Goal: Task Accomplishment & Management: Use online tool/utility

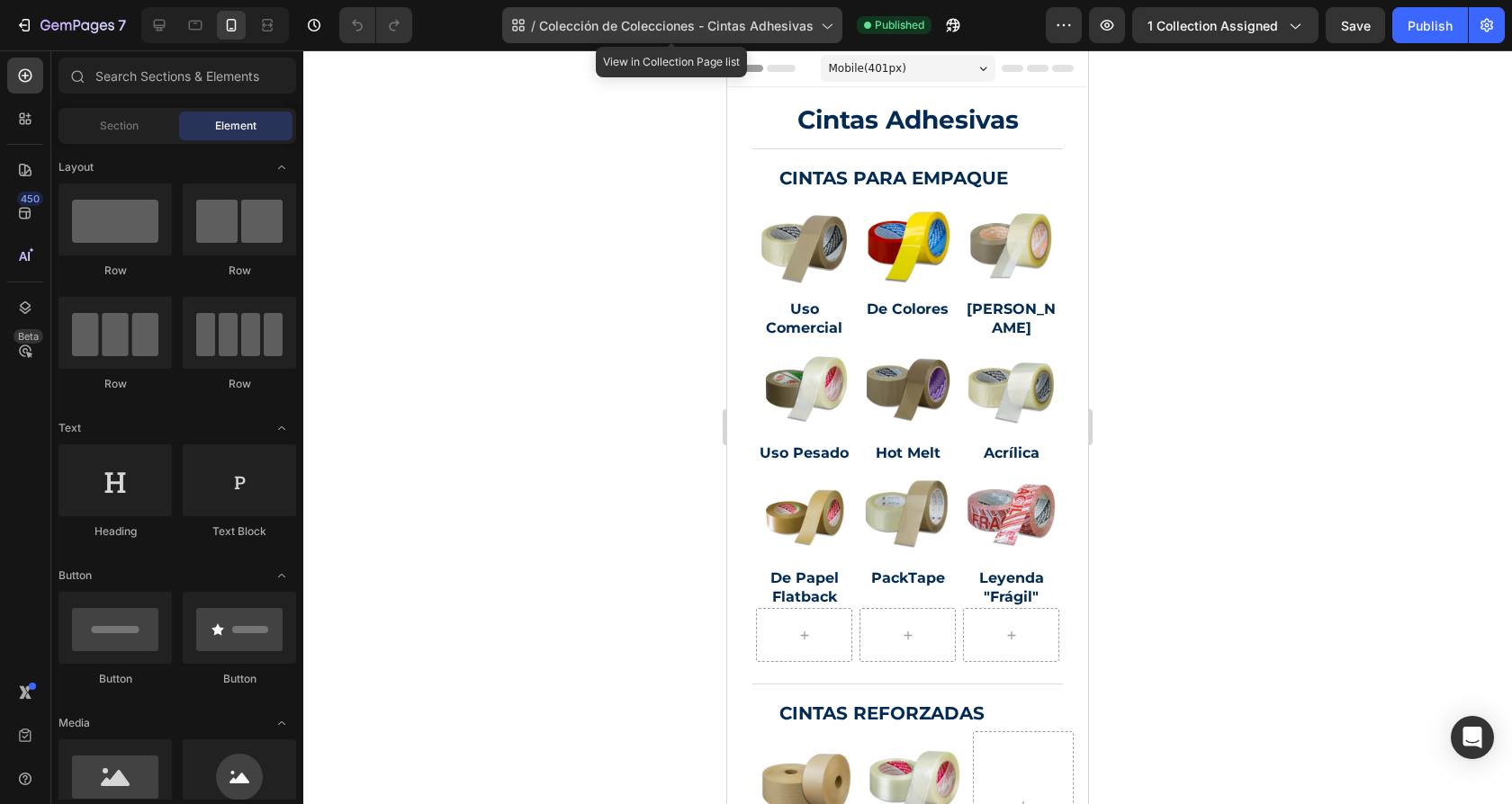
click at [727, 25] on span "Colección de Colecciones - Cintas Adhesivas" at bounding box center [676, 25] width 275 height 19
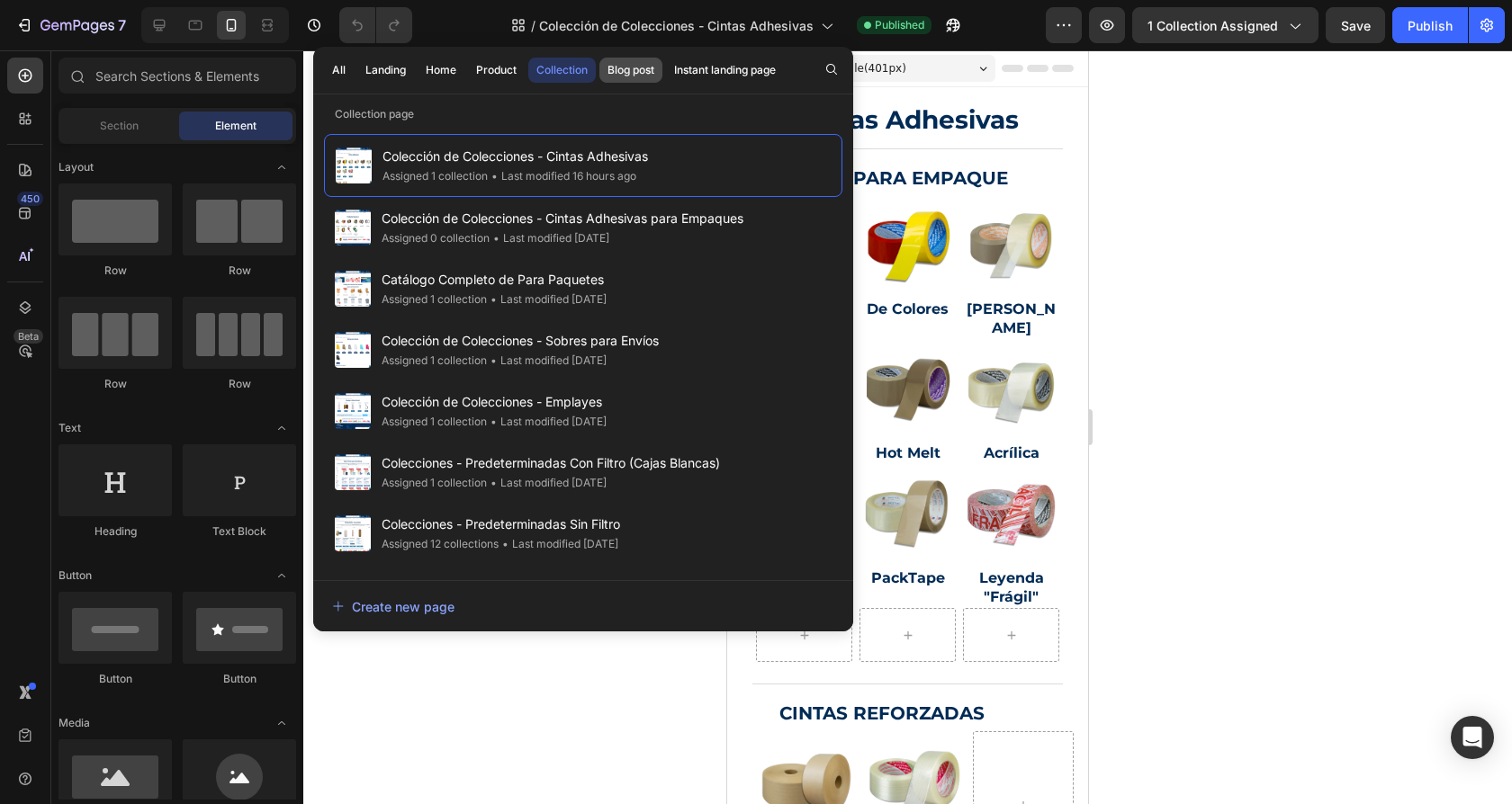
click at [638, 67] on div "Blog post" at bounding box center [631, 70] width 47 height 16
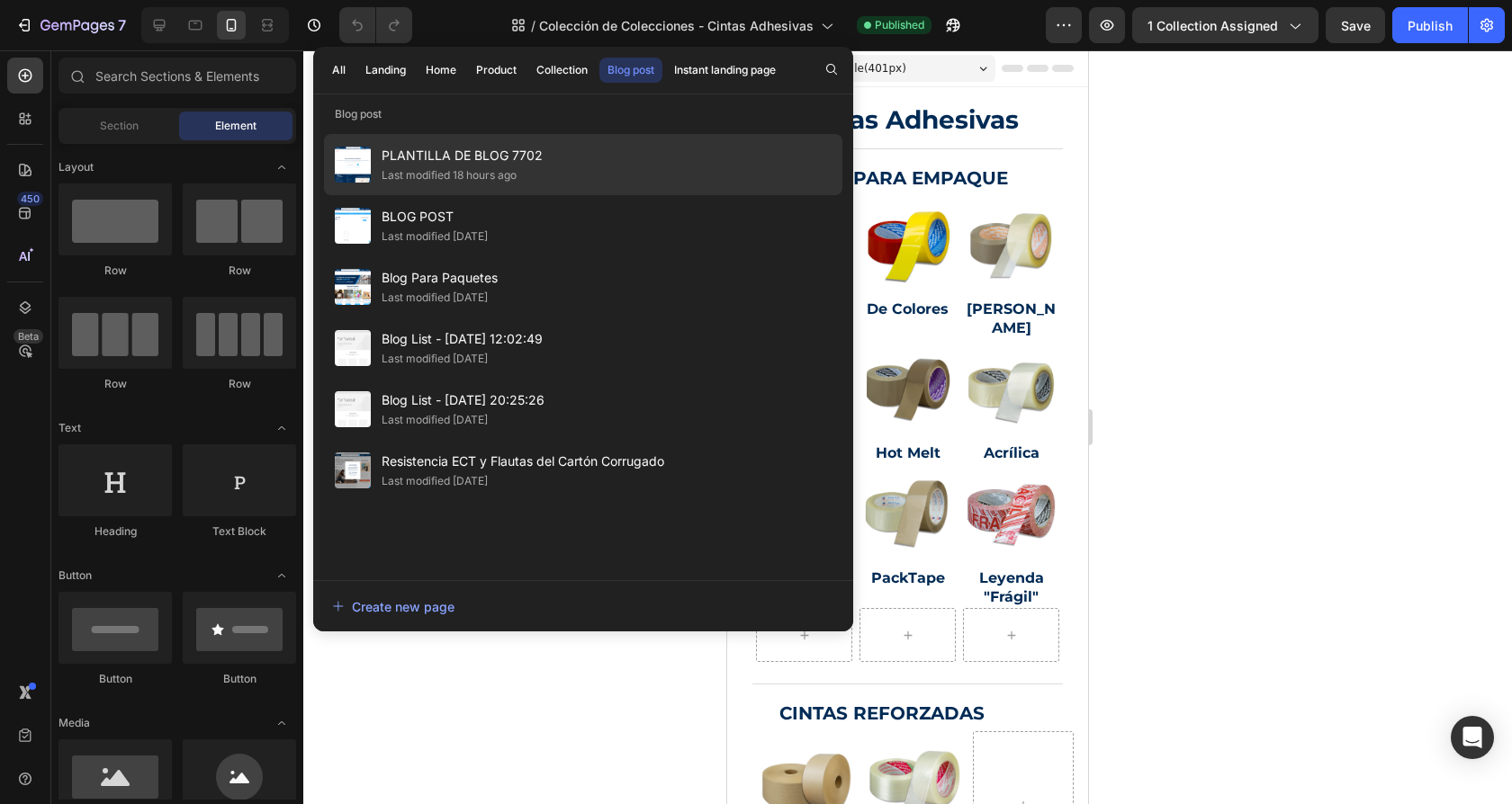
click at [553, 195] on div "PLANTILLA DE BLOG 7702 Last modified 18 hours ago" at bounding box center [583, 225] width 519 height 61
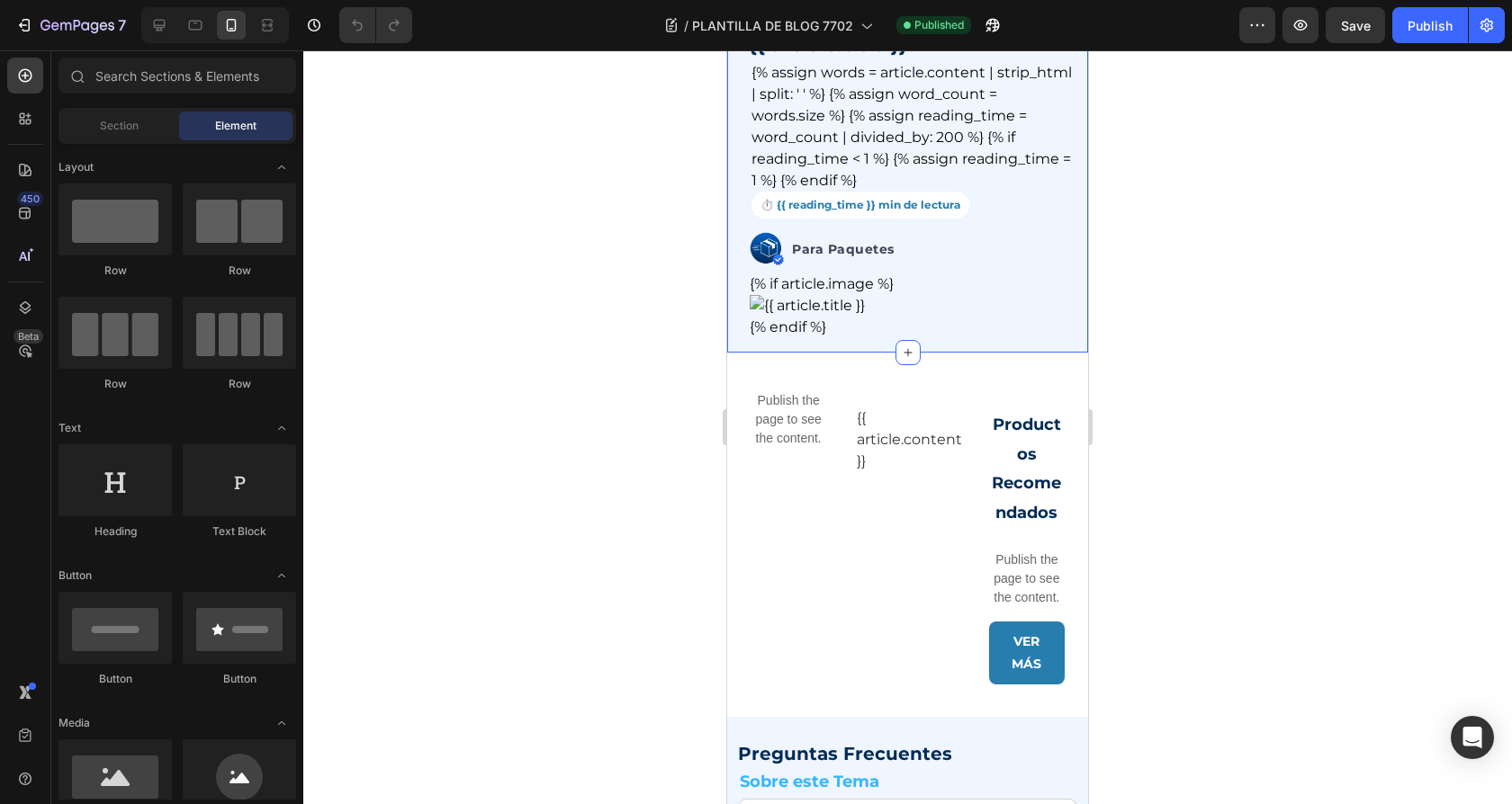
scroll to position [185, 0]
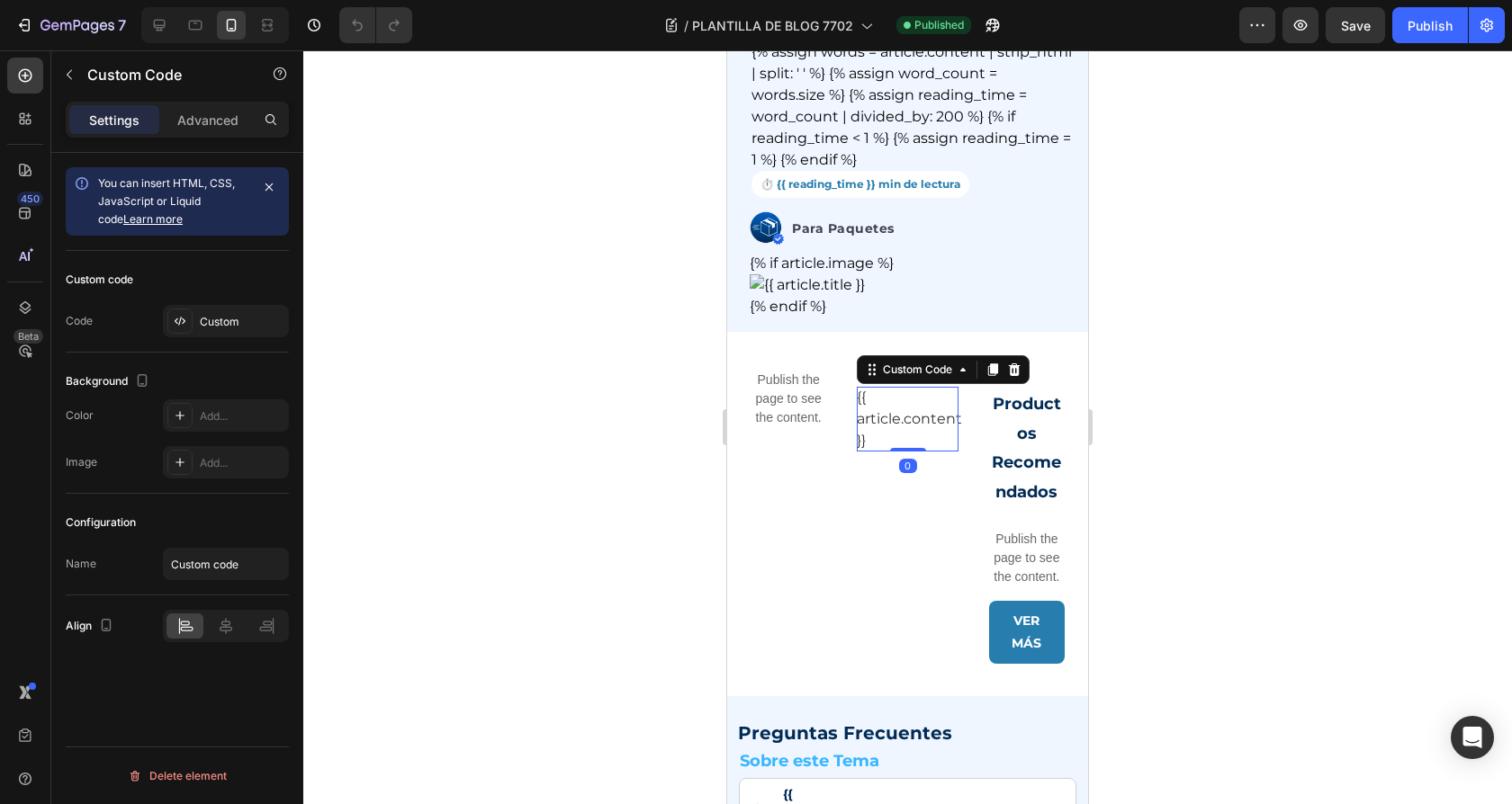
click at [914, 431] on div "{{ article.content }}" at bounding box center [906, 418] width 101 height 65
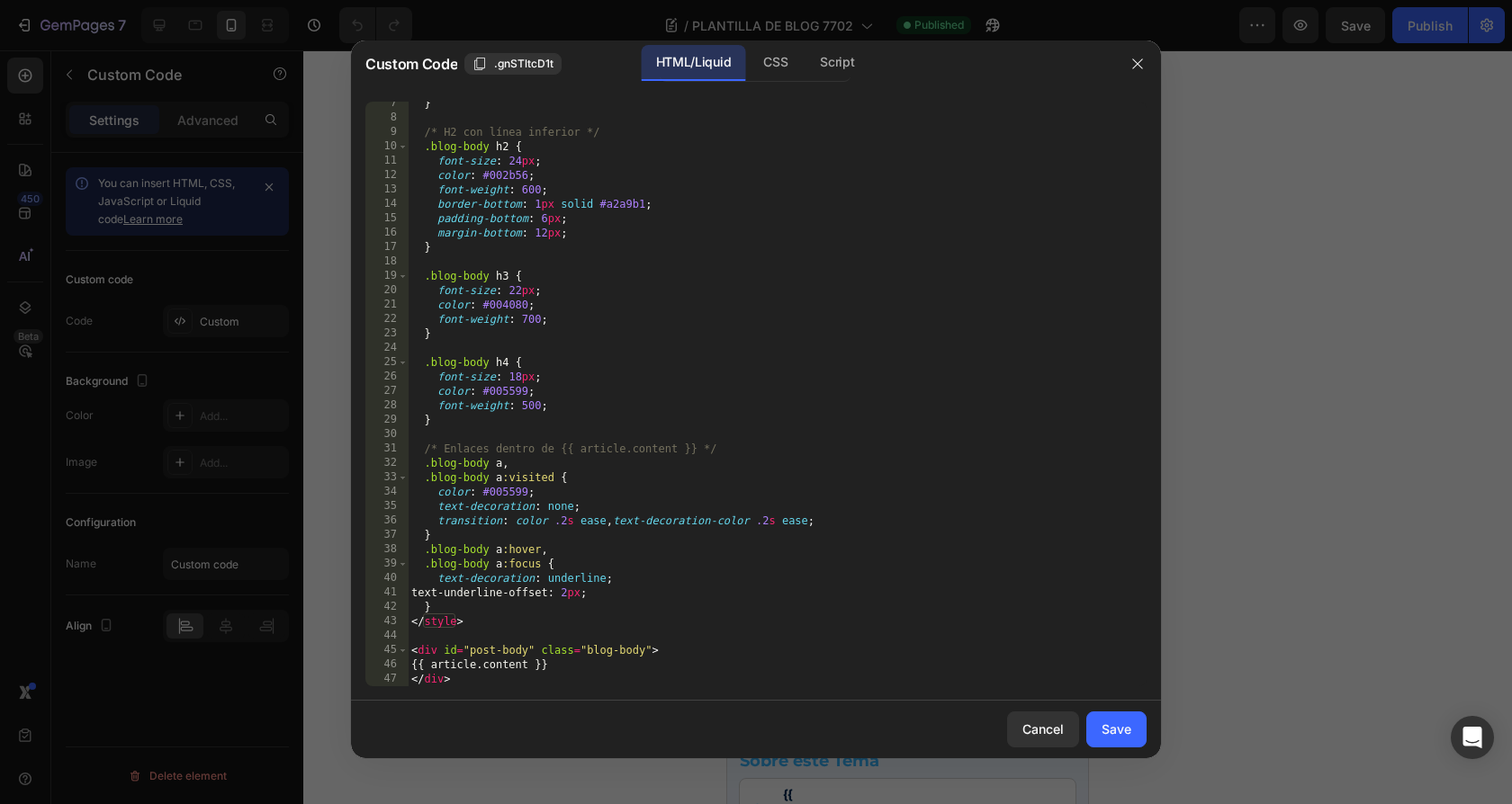
scroll to position [0, 0]
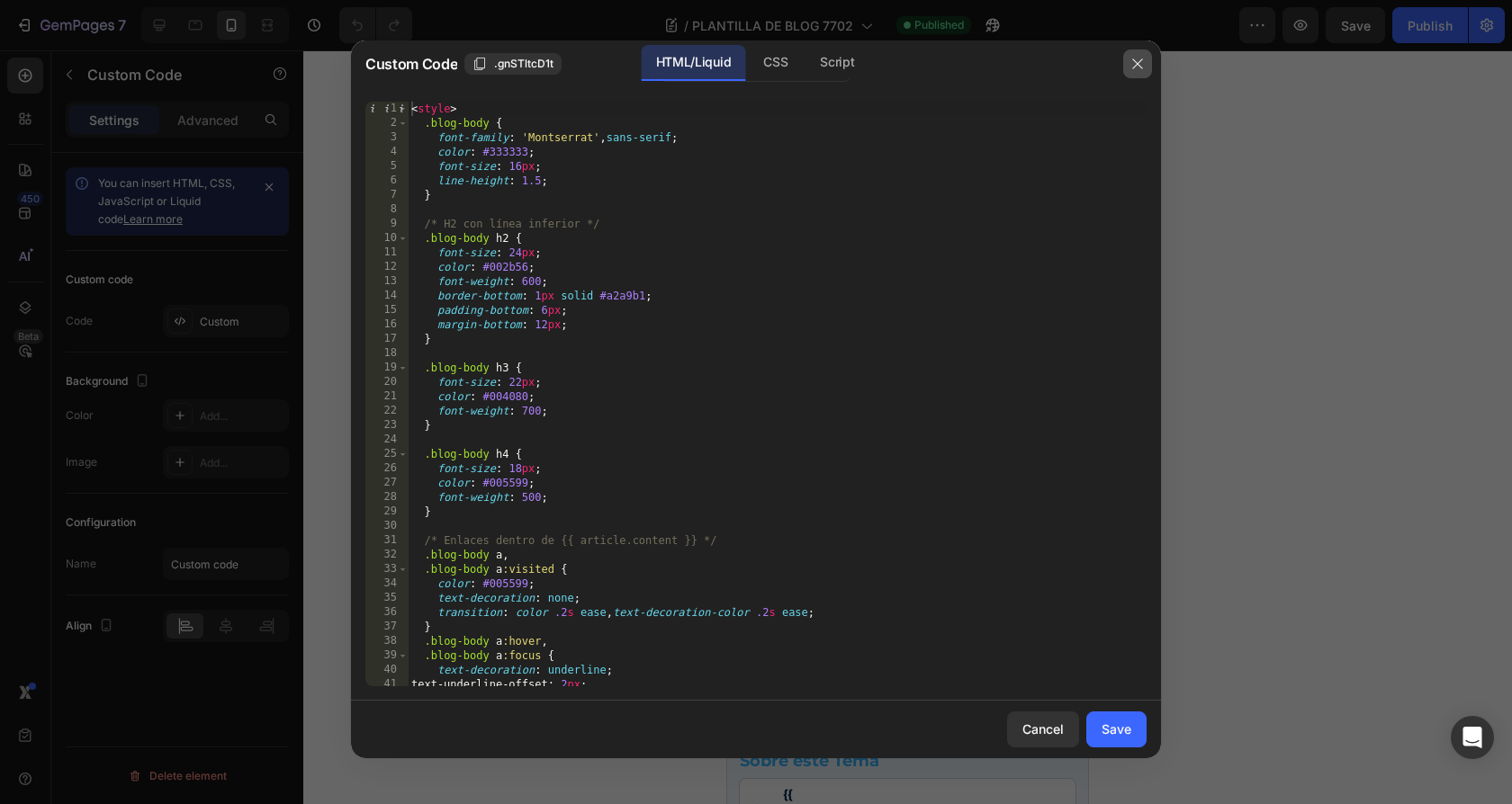
click at [1139, 64] on icon "button" at bounding box center [1137, 64] width 14 height 14
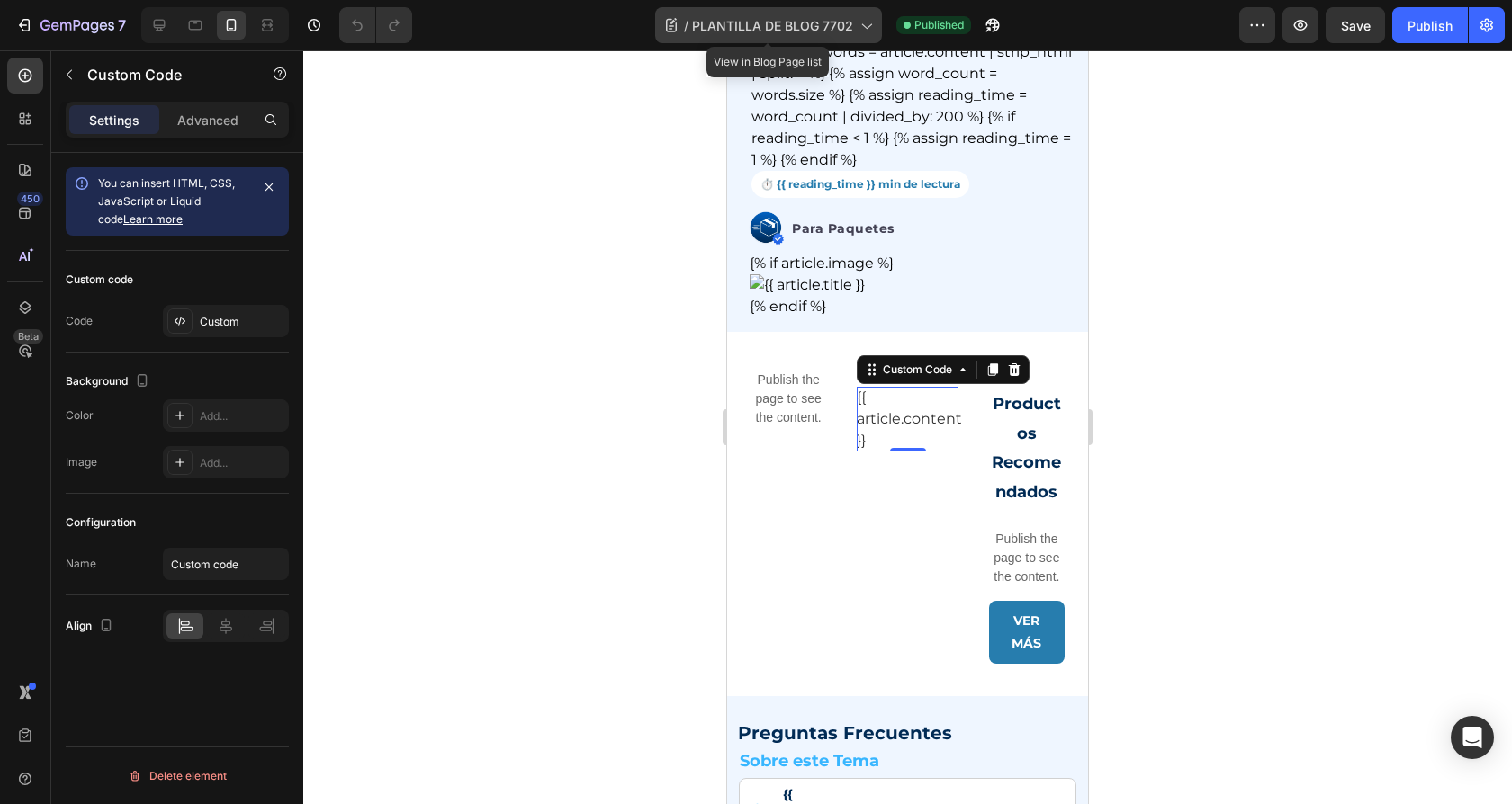
click at [809, 29] on span "PLANTILLA DE BLOG 7702" at bounding box center [771, 25] width 161 height 19
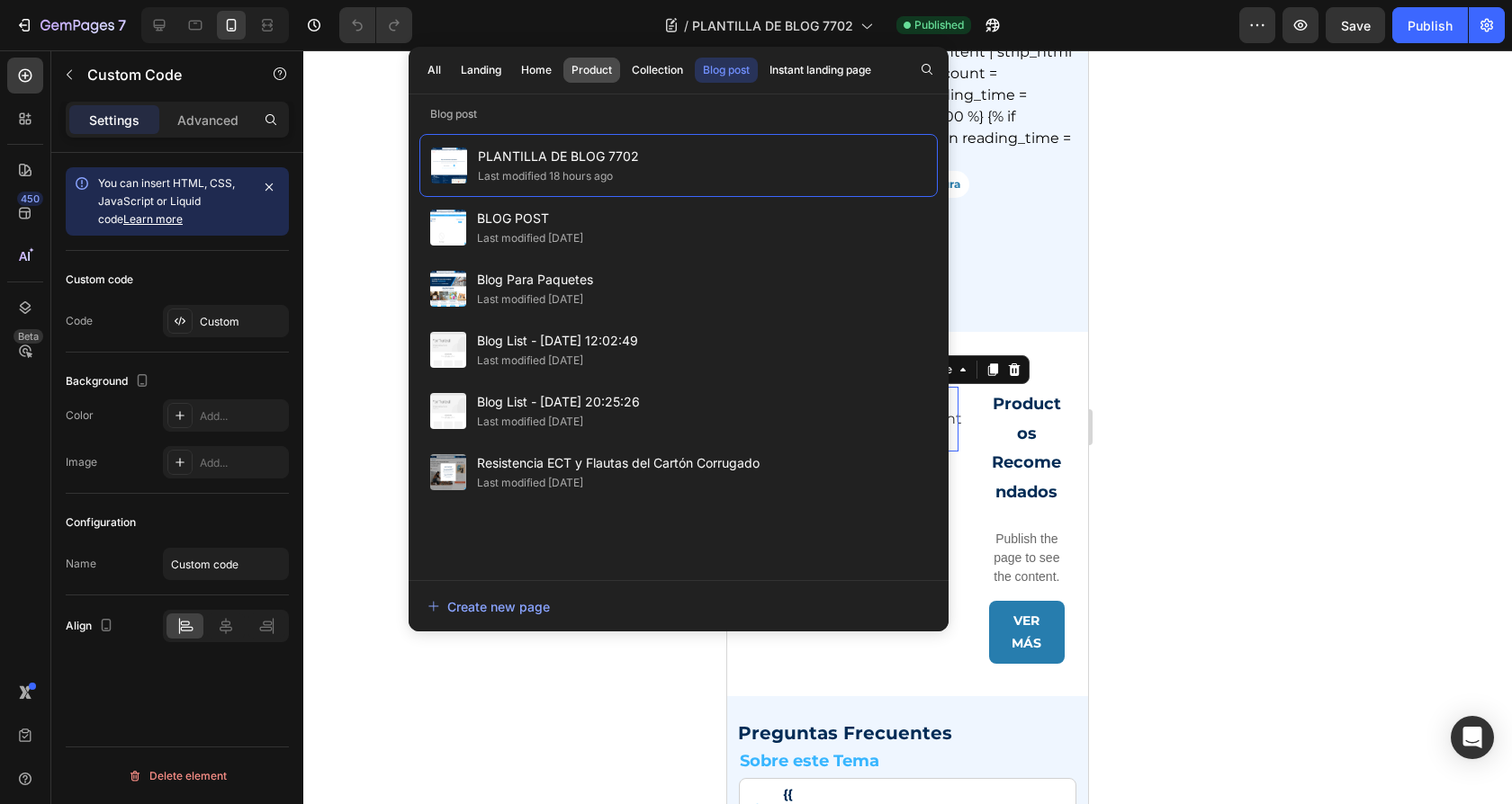
click at [589, 69] on div "Product" at bounding box center [592, 70] width 41 height 16
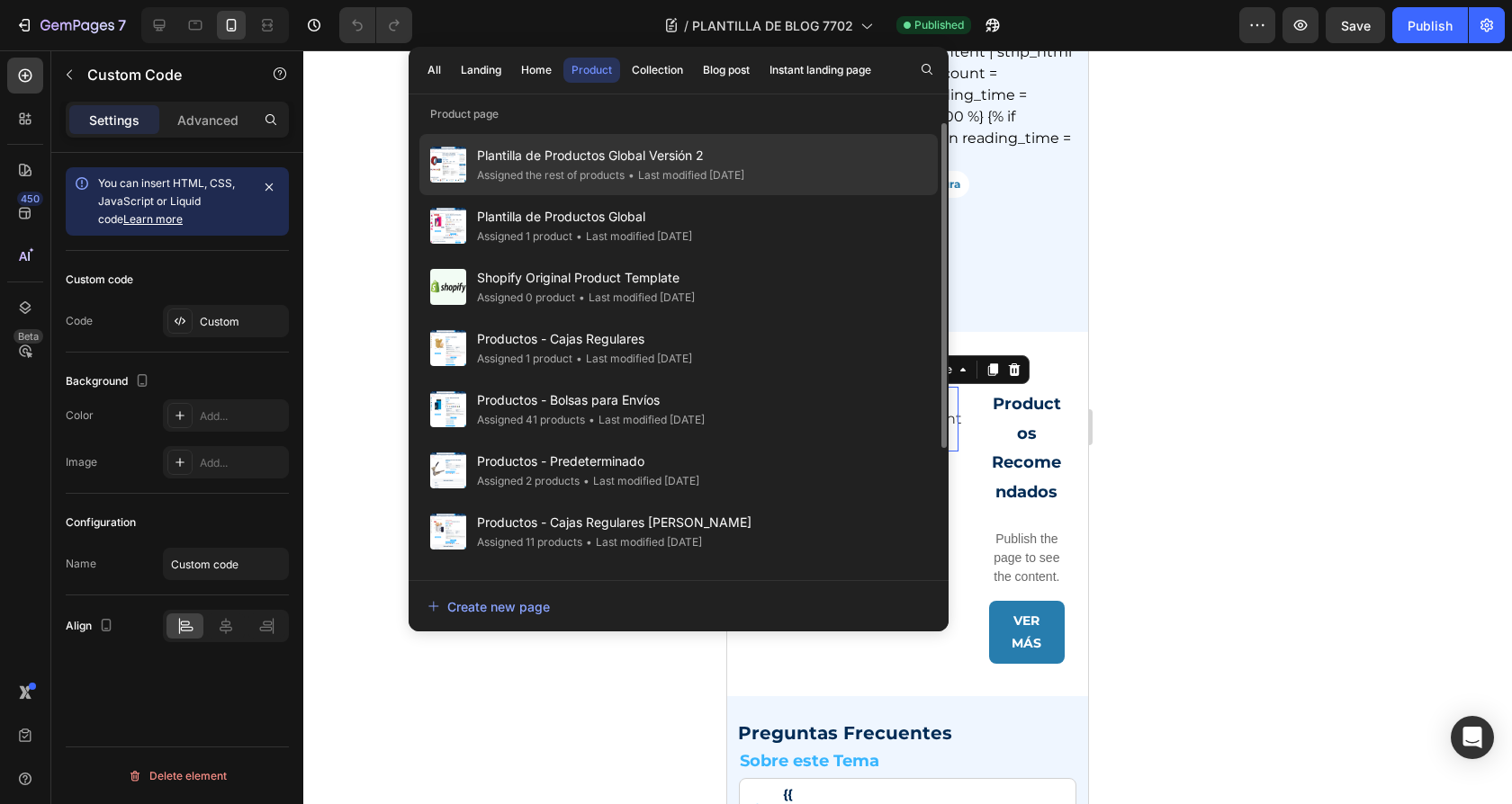
click at [637, 172] on div "• Last modified 2 days ago" at bounding box center [685, 176] width 120 height 18
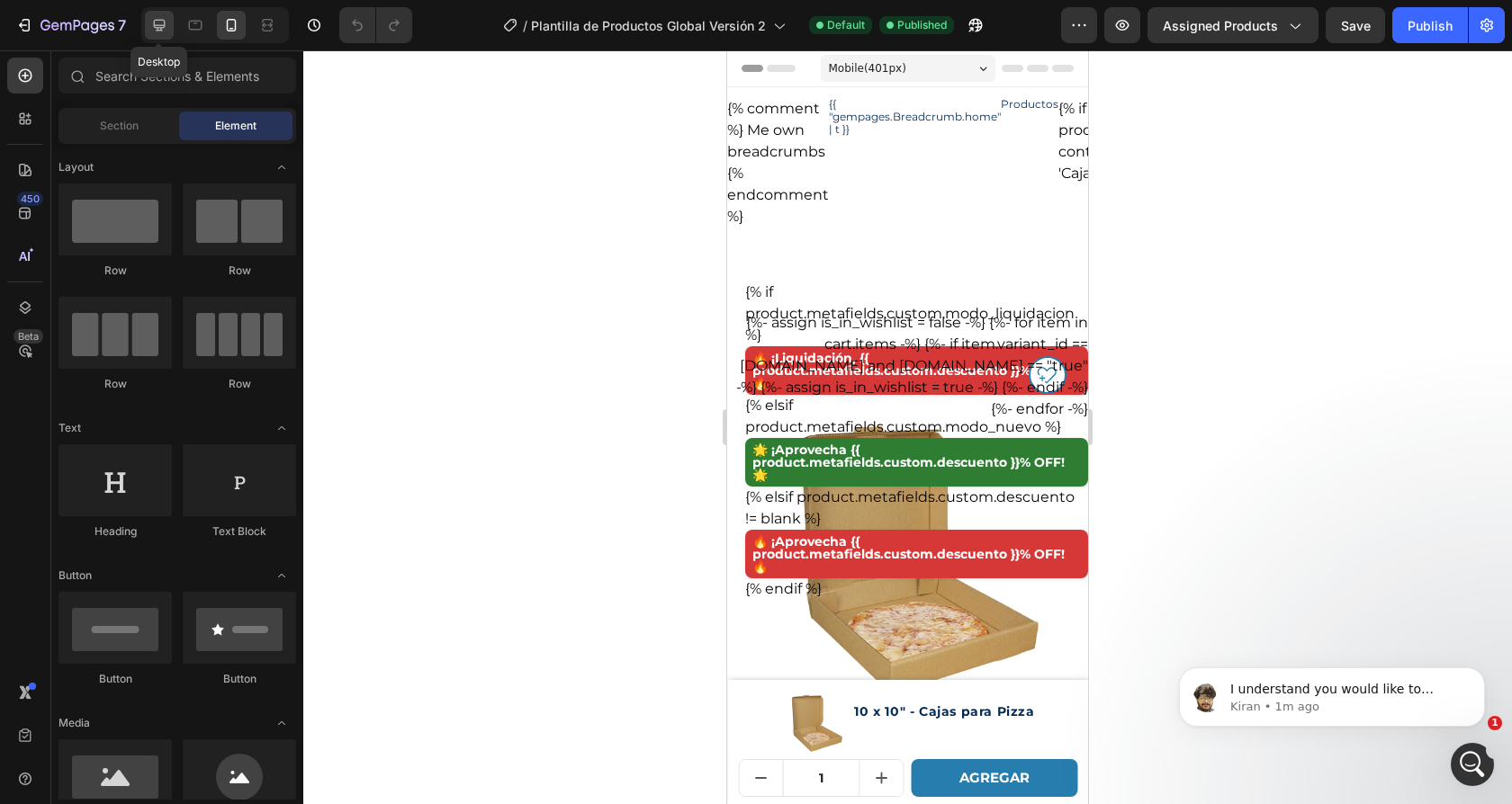
click at [151, 26] on icon at bounding box center [159, 25] width 18 height 18
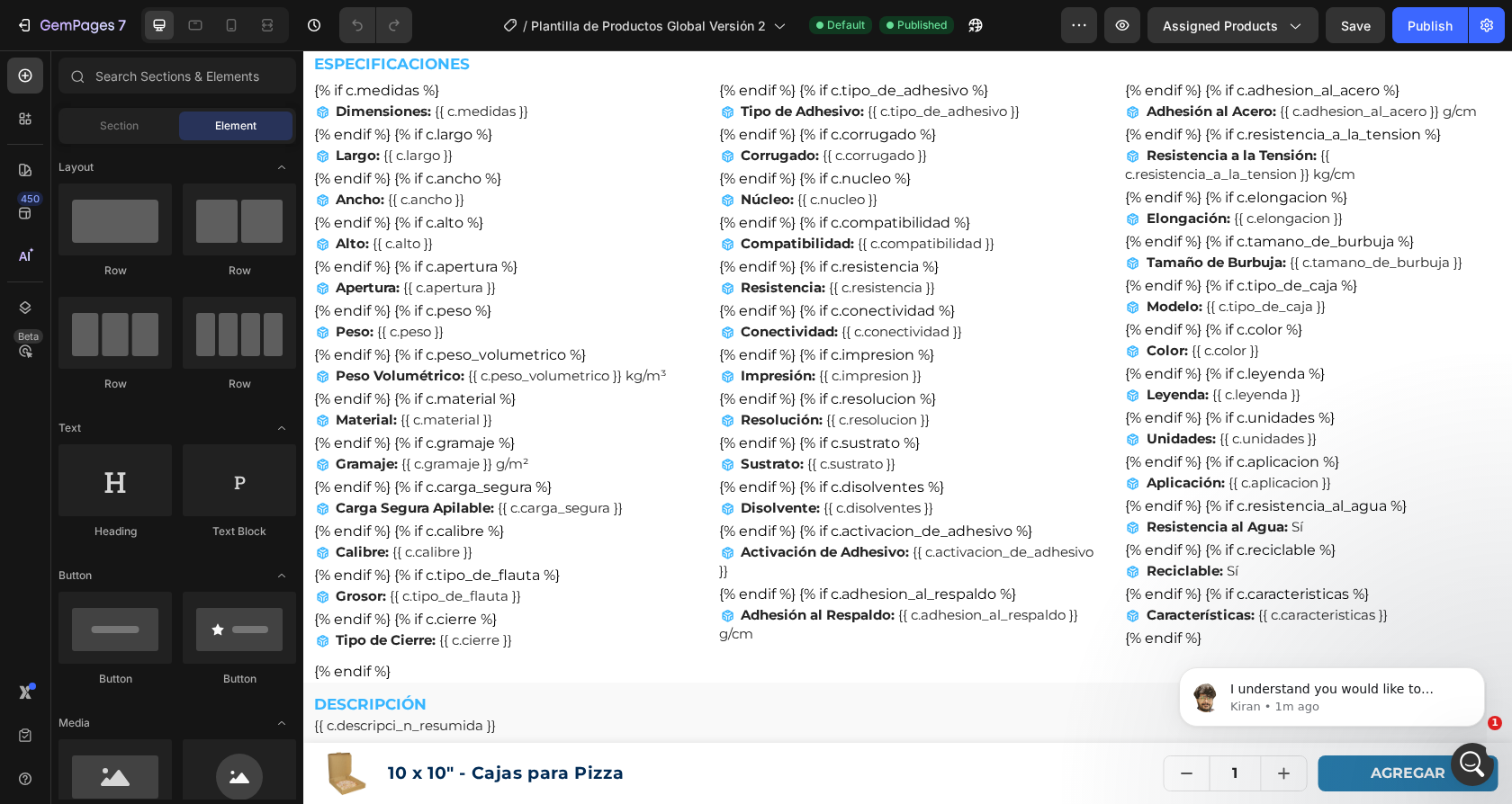
scroll to position [3064, 0]
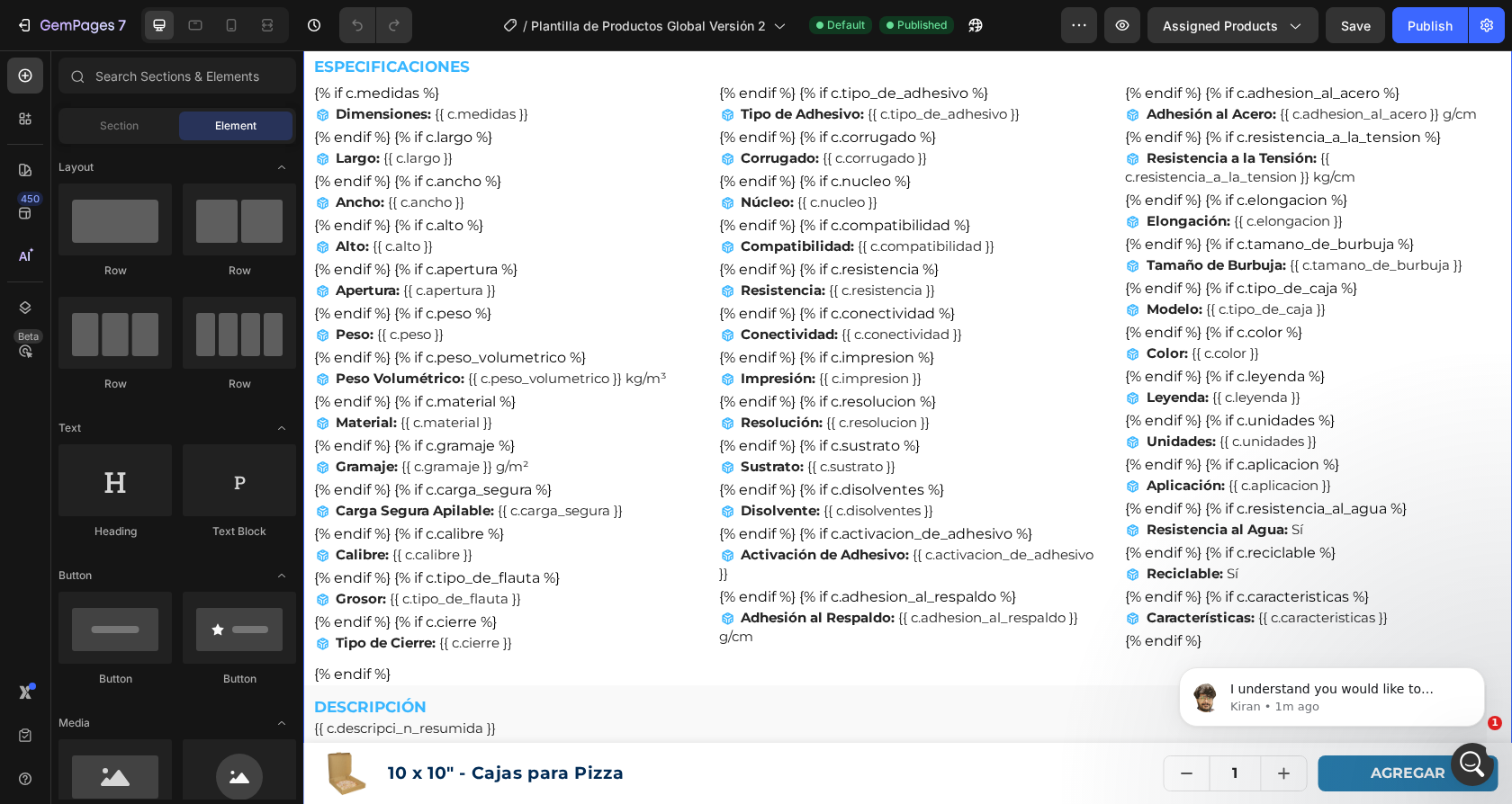
click at [637, 456] on li "Gramaje: {{ c.gramaje }} g/m²" at bounding box center [502, 465] width 376 height 19
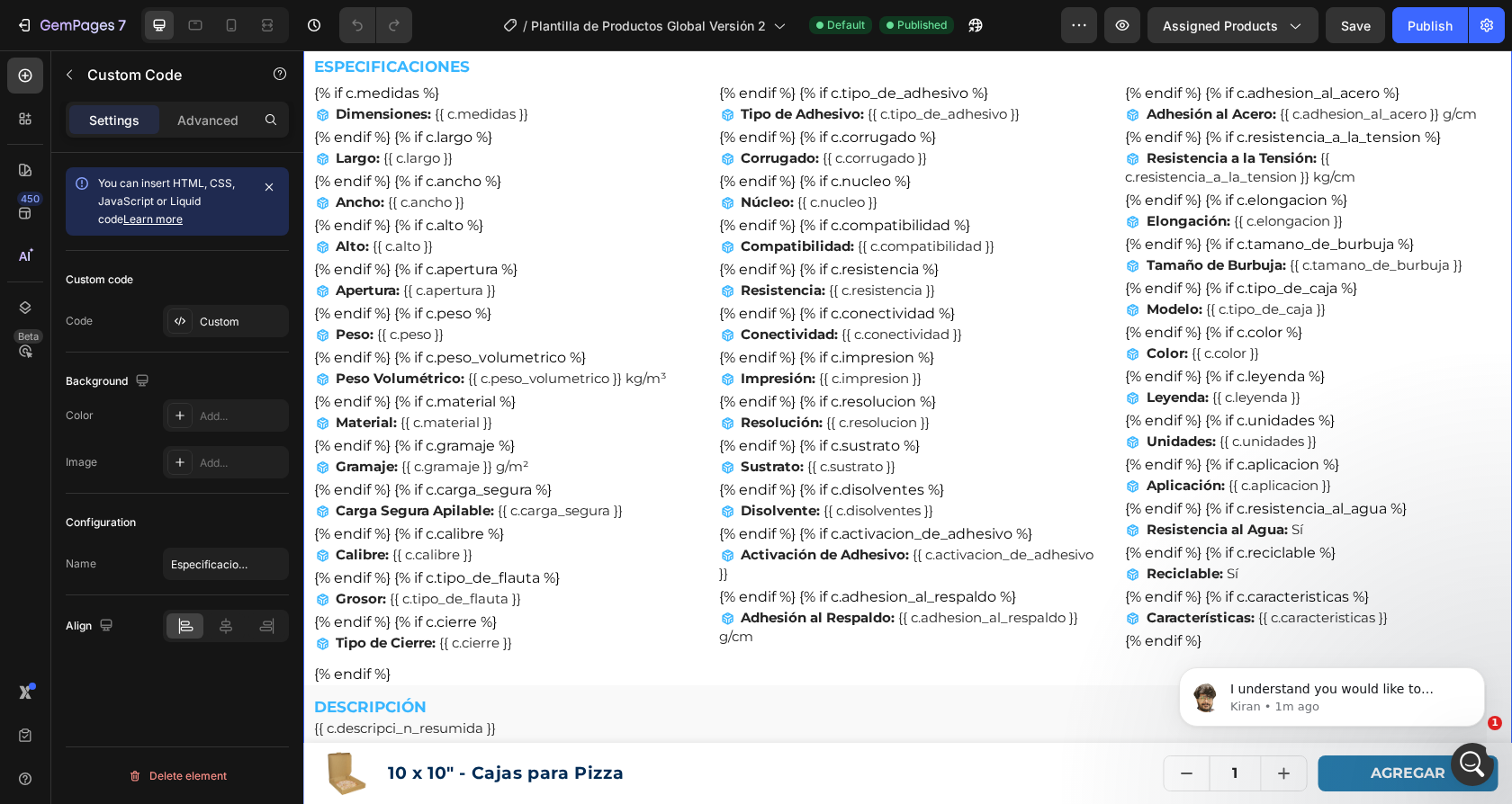
click at [637, 456] on li "Gramaje: {{ c.gramaje }} g/m²" at bounding box center [502, 465] width 376 height 19
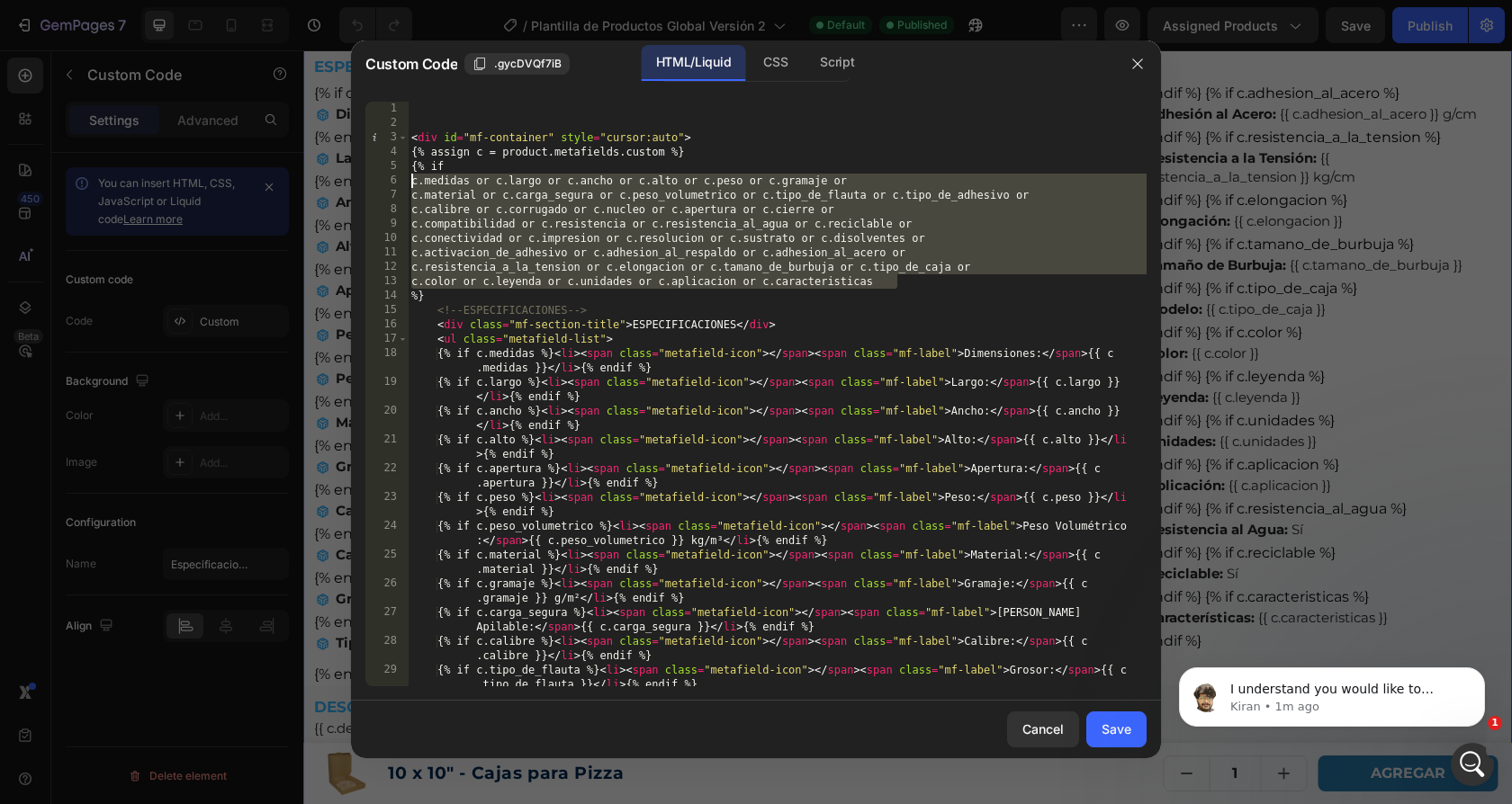
drag, startPoint x: 911, startPoint y: 284, endPoint x: 414, endPoint y: 185, distance: 506.8
click at [414, 185] on div "< div id = "mf-container" style = "cursor:auto" > {% assign c = product.metafie…" at bounding box center [776, 415] width 739 height 627
type textarea "c.medidas or c.largo or c.ancho or c.alto or c.peso or c.gramaje or c.material …"
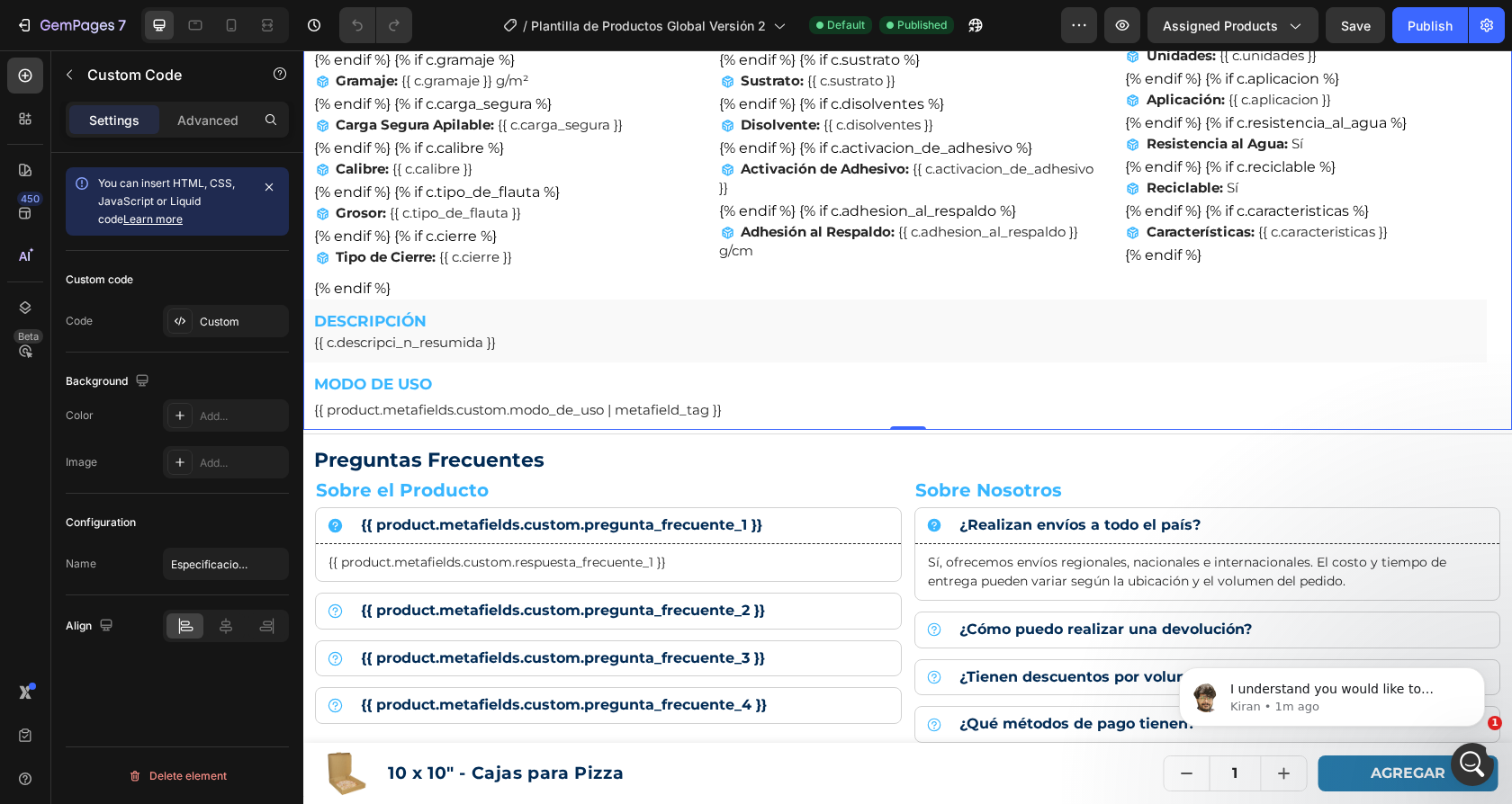
scroll to position [3457, 0]
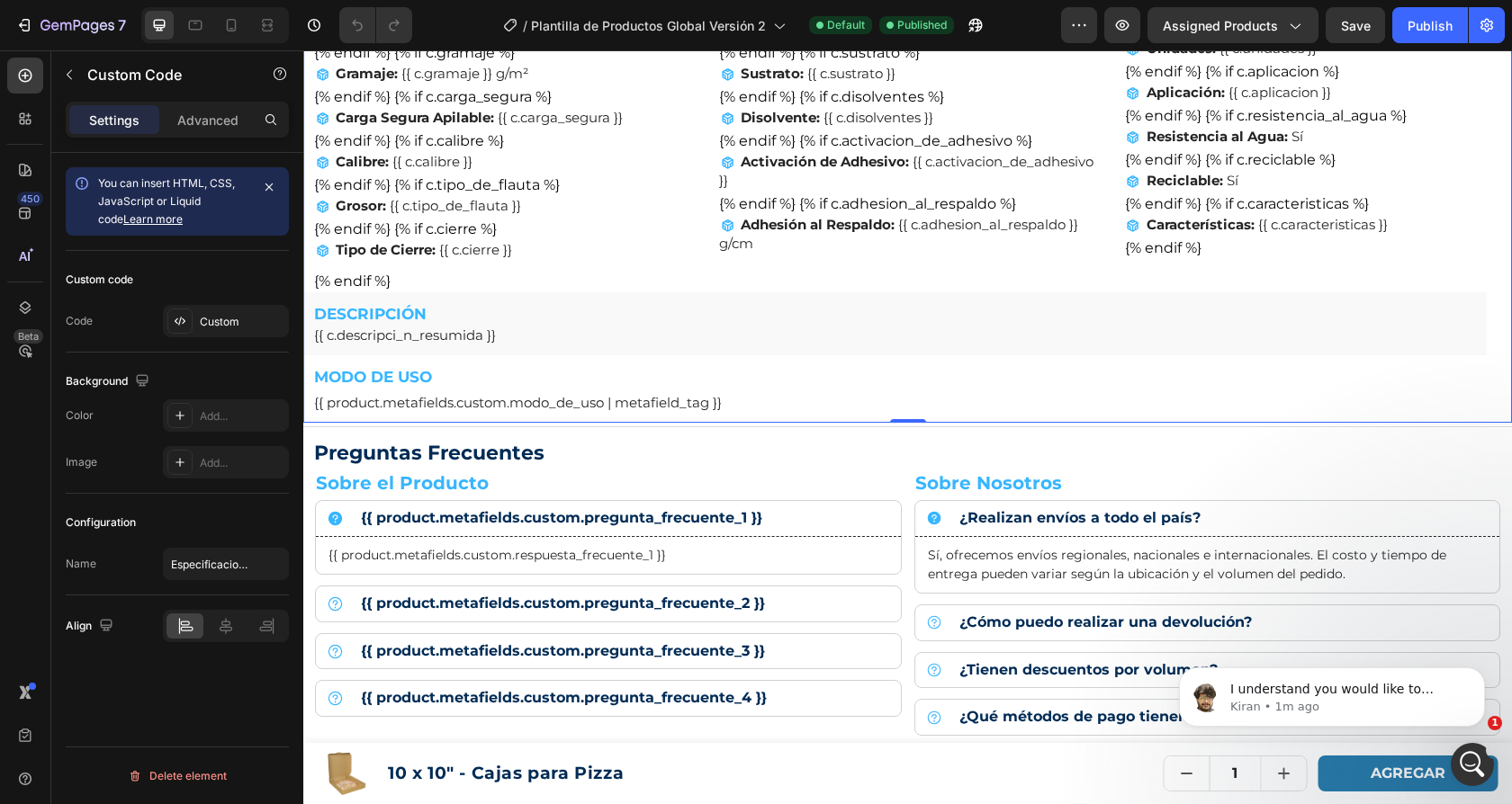
click at [697, 393] on div "{{ product.metafields.custom.modo_de_uso | metafield_tag }}" at bounding box center [907, 402] width 1187 height 19
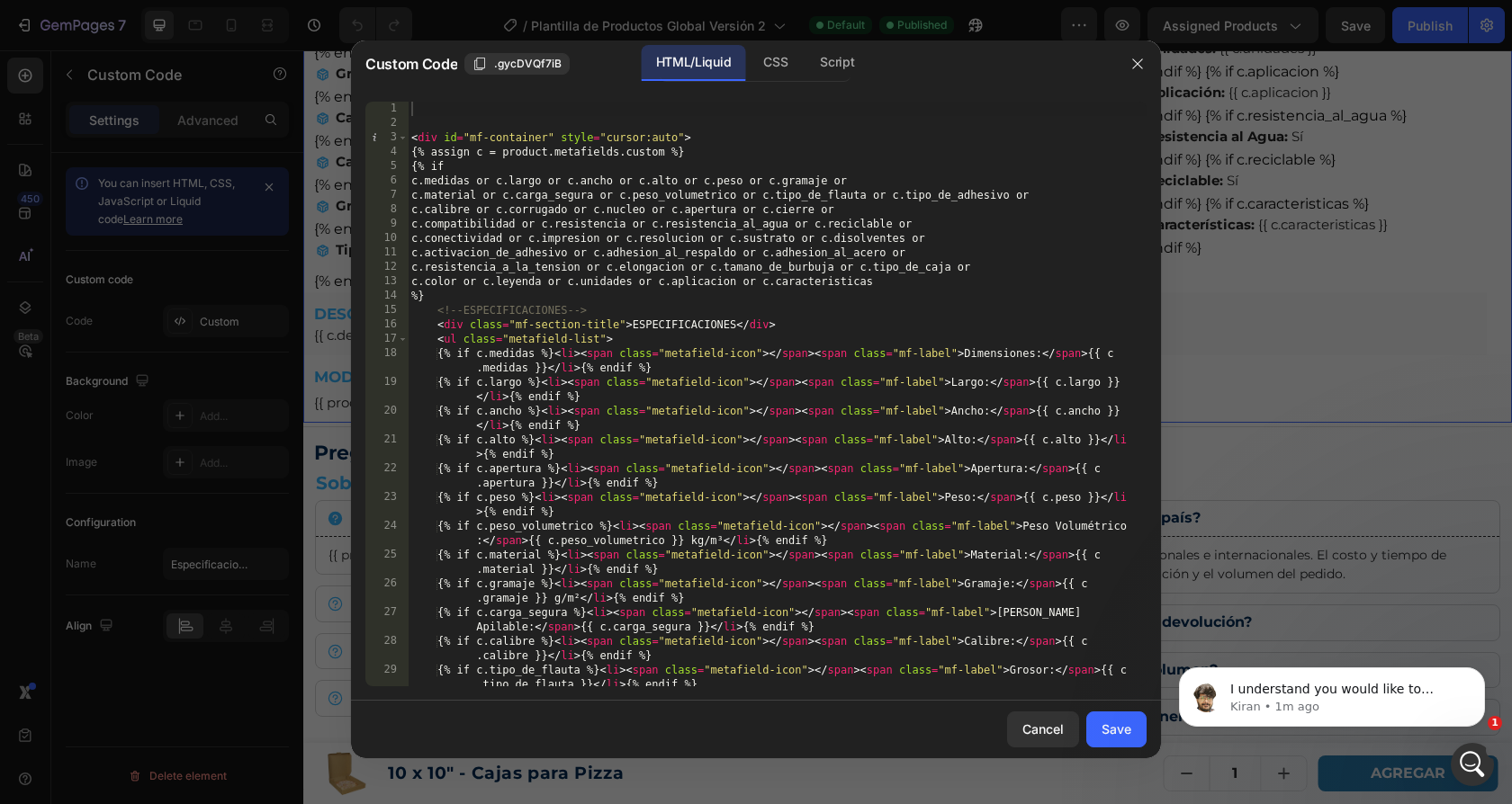
scroll to position [882, 0]
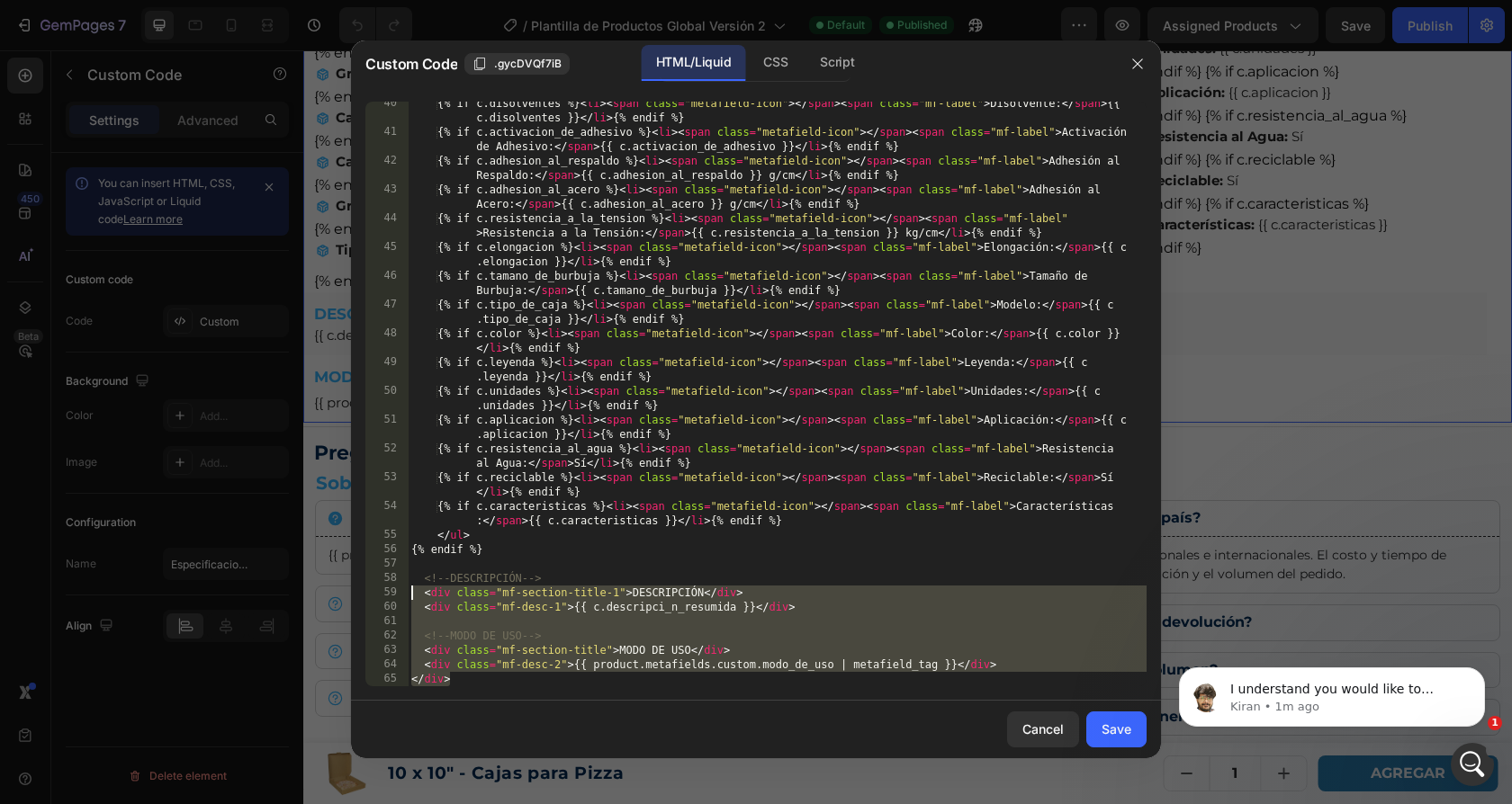
drag, startPoint x: 481, startPoint y: 682, endPoint x: 406, endPoint y: 596, distance: 114.1
click at [406, 596] on div "</div> 40 41 42 43 44 45 46 47 48 49 50 51 52 53 54 55 56 57 58 59 60 61 62 63 …" at bounding box center [756, 394] width 781 height 584
type textarea "<div class="mf-section-title-1">DESCRIPCIÓN</div> <div class="mf-desc-1">{{ c.d…"
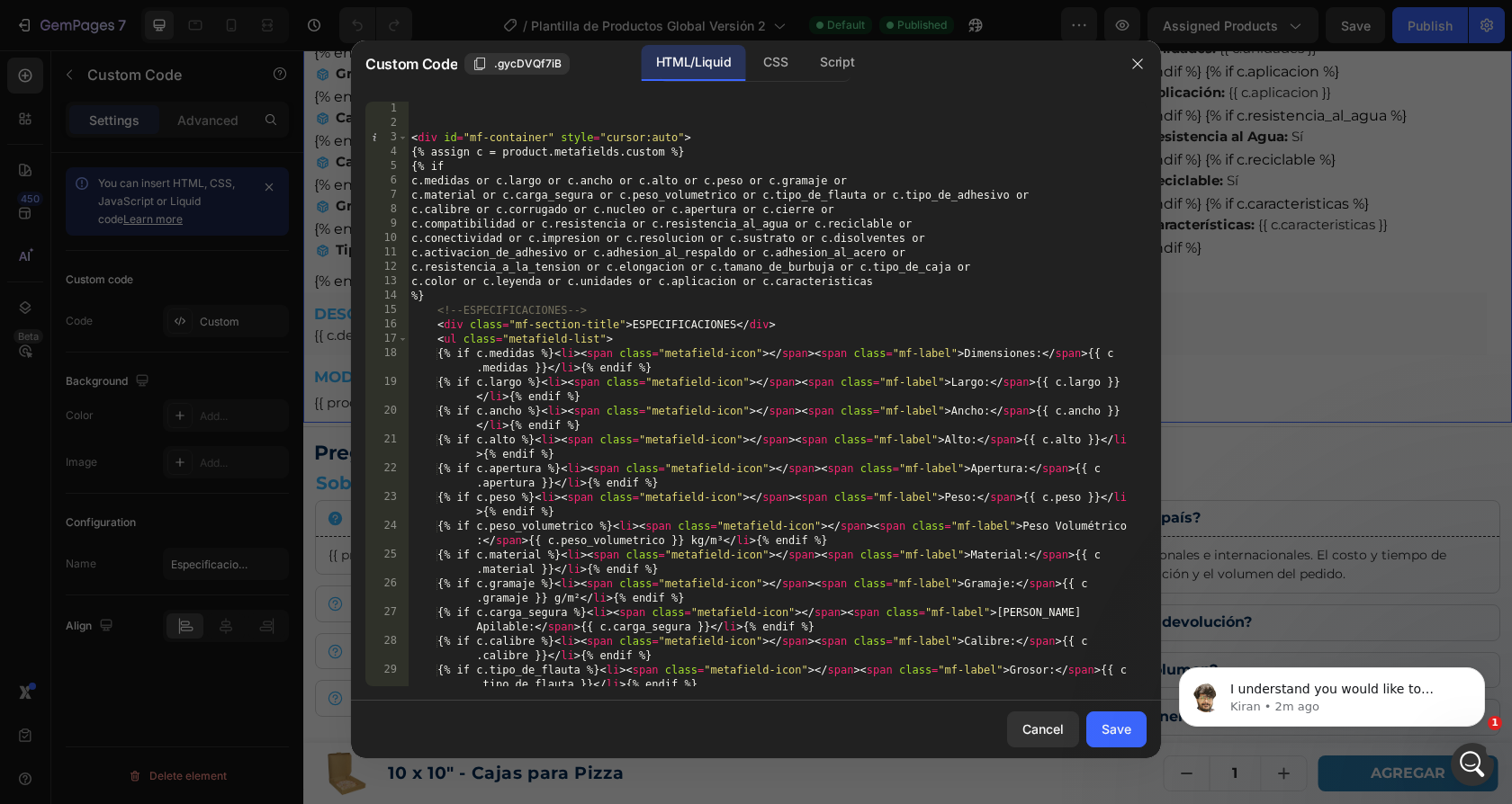
scroll to position [0, 0]
click at [1132, 65] on icon "button" at bounding box center [1137, 64] width 14 height 14
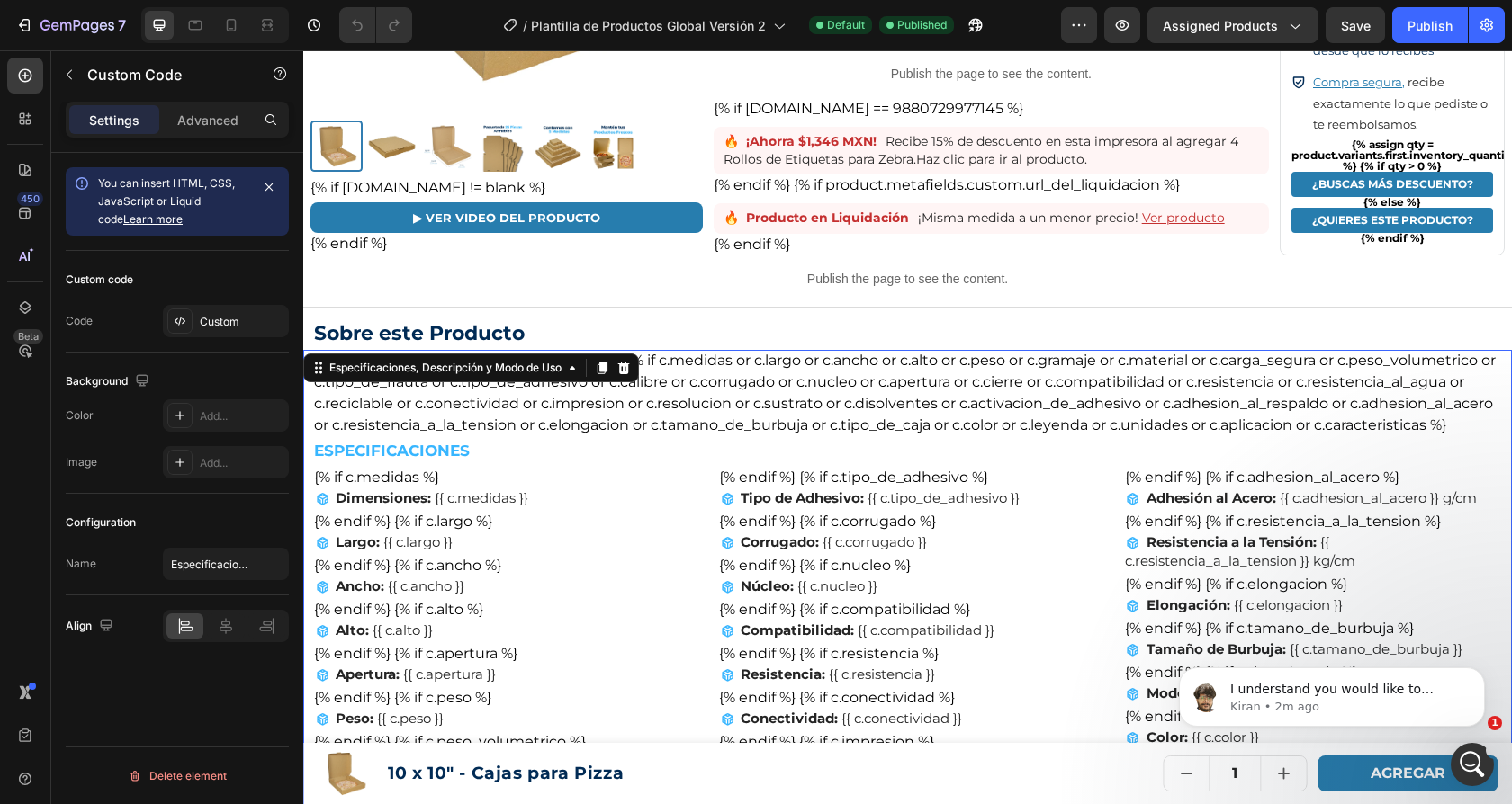
scroll to position [2663, 0]
